Goal: Transaction & Acquisition: Subscribe to service/newsletter

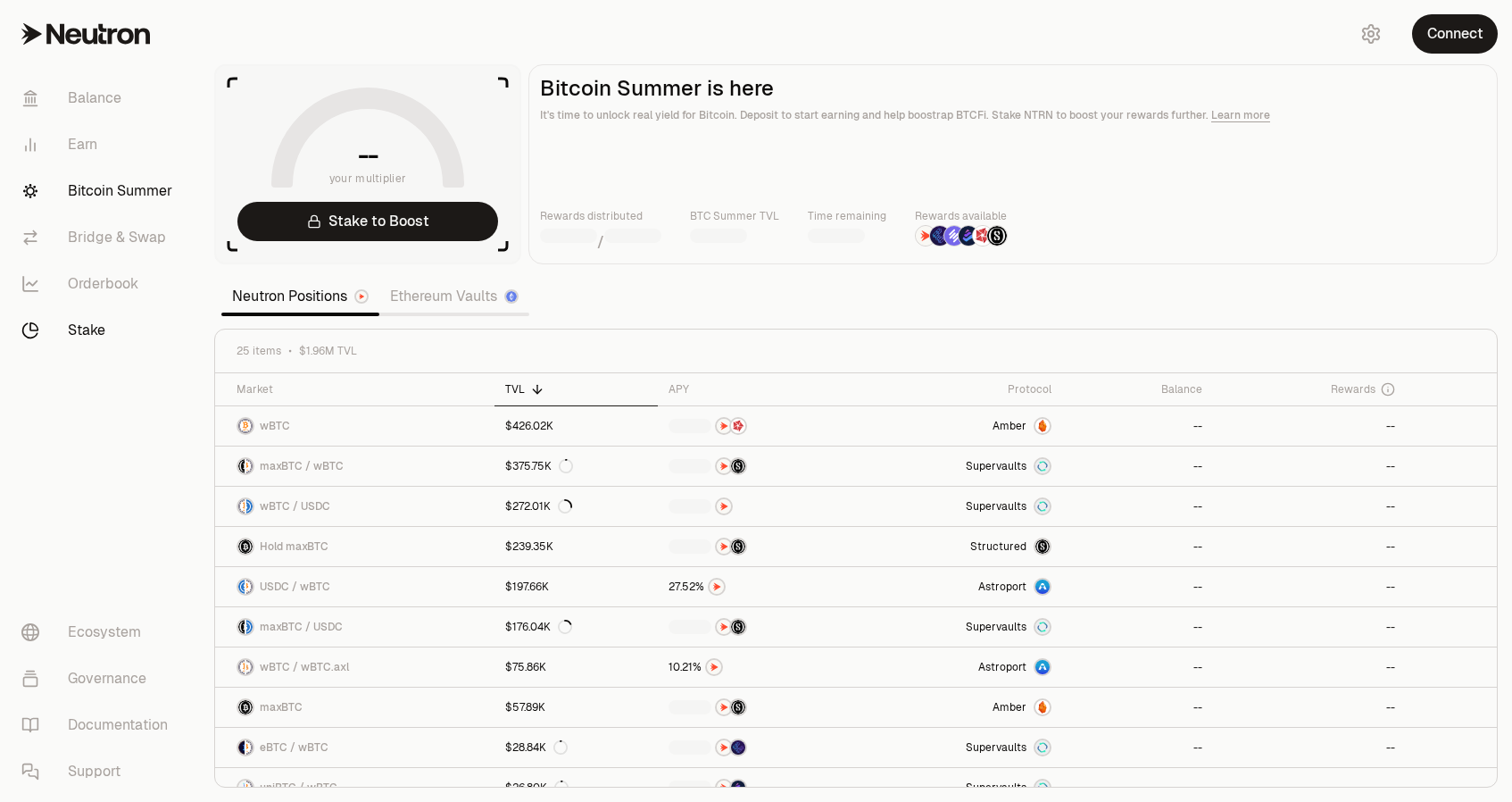
click at [83, 335] on link "Stake" at bounding box center [100, 330] width 186 height 46
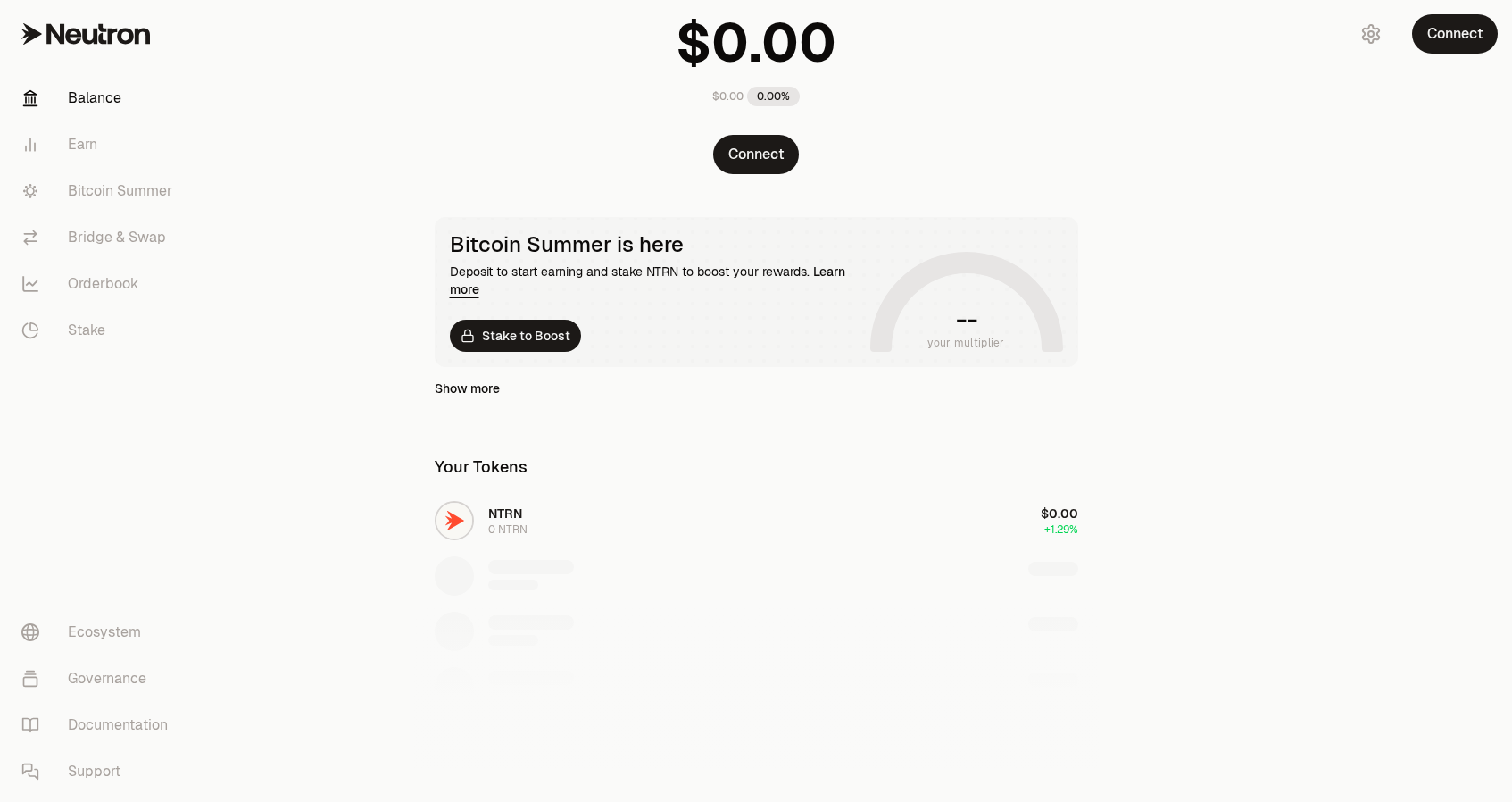
scroll to position [148, 0]
